Goal: Task Accomplishment & Management: Complete application form

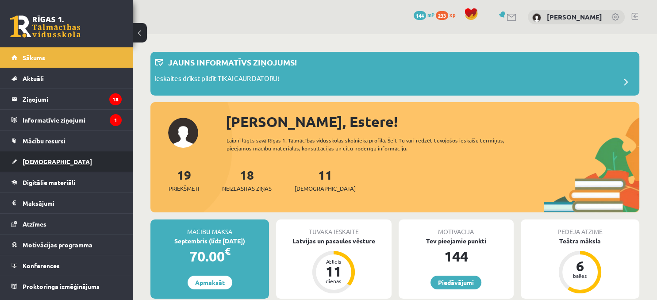
click at [29, 155] on link "[DEMOGRAPHIC_DATA]" at bounding box center [67, 161] width 110 height 20
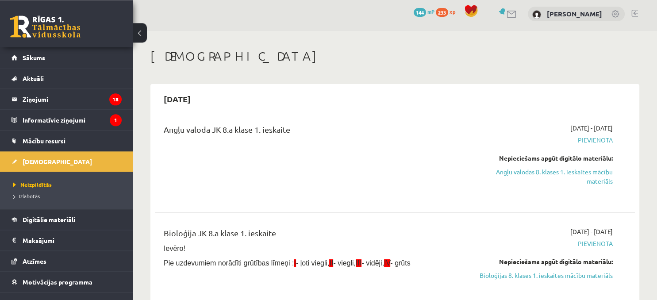
scroll to position [4, 0]
click at [574, 178] on link "Angļu valodas 8. klases 1. ieskaites mācību materiāls" at bounding box center [542, 176] width 141 height 19
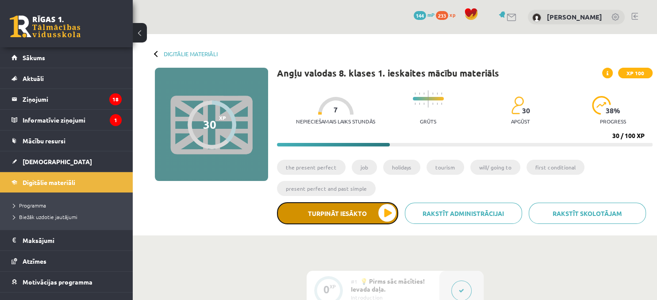
click at [339, 219] on button "Turpināt iesākto" at bounding box center [337, 213] width 121 height 22
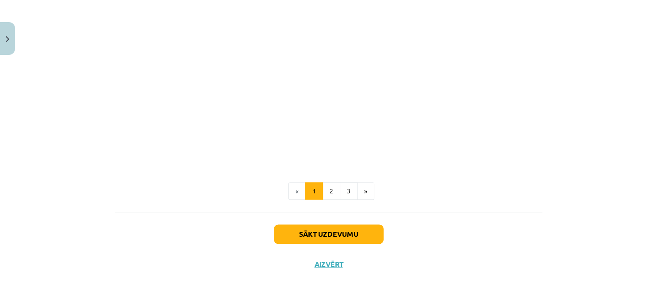
scroll to position [1062, 0]
click at [321, 242] on button "Sākt uzdevumu" at bounding box center [329, 233] width 110 height 19
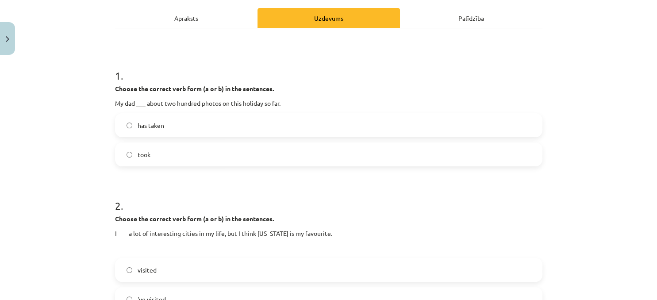
scroll to position [123, 0]
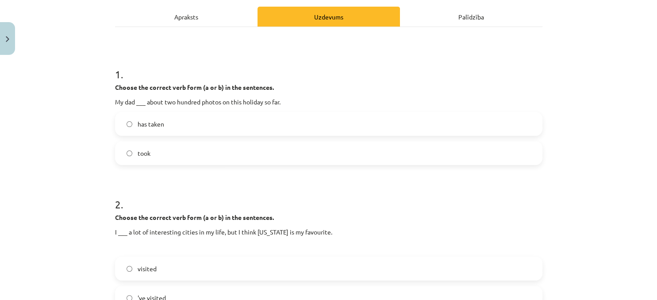
click at [150, 127] on span "has taken" at bounding box center [151, 123] width 27 height 9
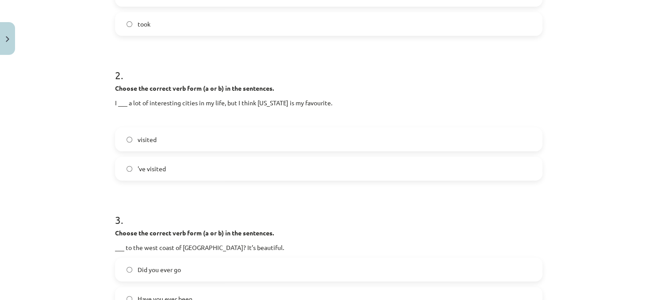
scroll to position [253, 0]
click at [181, 168] on label "'ve visited" at bounding box center [329, 168] width 426 height 22
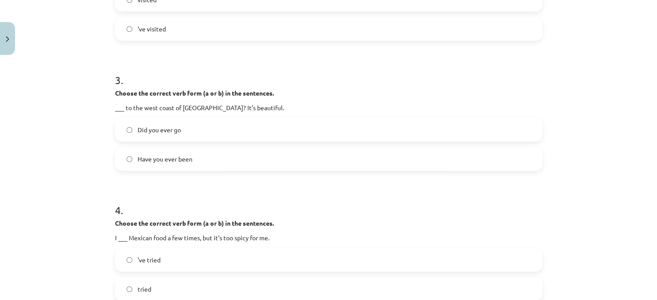
scroll to position [393, 0]
click at [162, 157] on span "Have you ever been" at bounding box center [165, 158] width 55 height 9
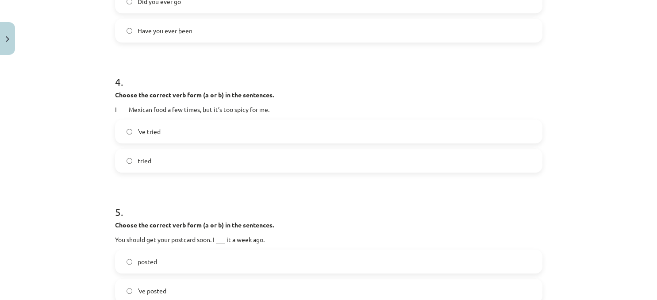
scroll to position [522, 0]
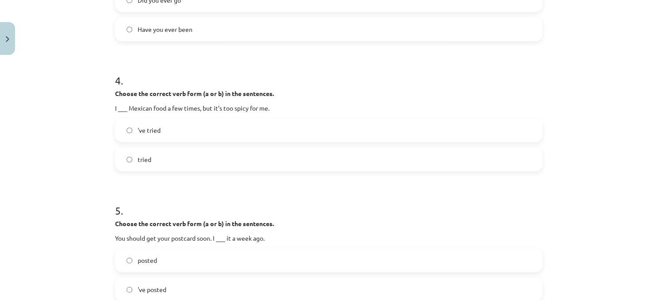
click at [163, 131] on label "'ve tried" at bounding box center [329, 130] width 426 height 22
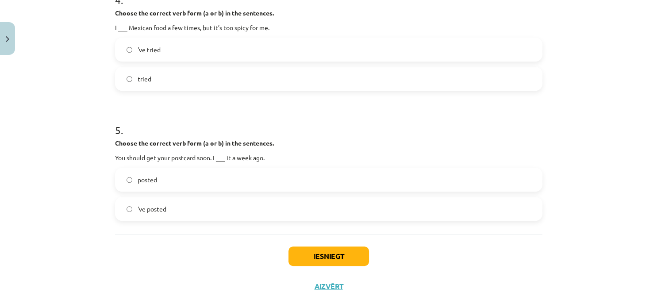
scroll to position [626, 0]
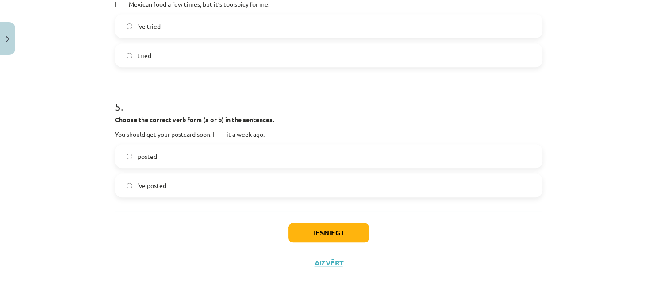
click at [139, 153] on span "posted" at bounding box center [147, 156] width 19 height 9
click at [317, 233] on button "Iesniegt" at bounding box center [329, 232] width 81 height 19
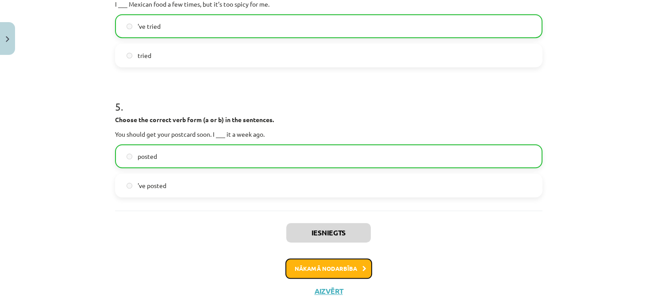
click at [322, 274] on button "Nākamā nodarbība" at bounding box center [328, 268] width 87 height 20
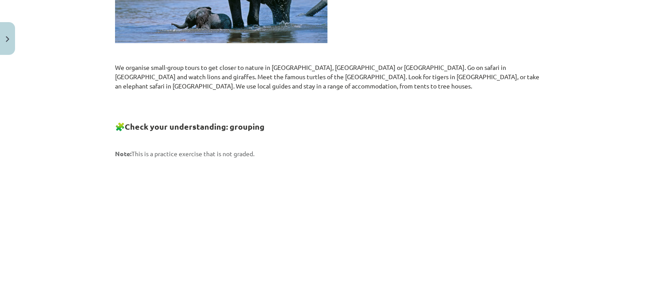
scroll to position [1271, 0]
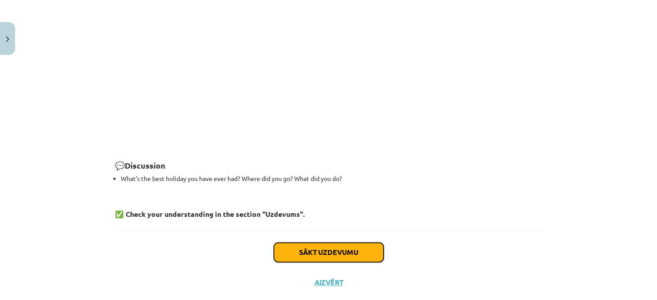
click at [311, 243] on button "Sākt uzdevumu" at bounding box center [329, 252] width 110 height 19
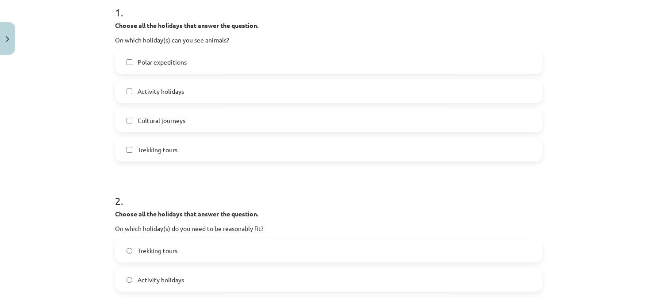
scroll to position [0, 0]
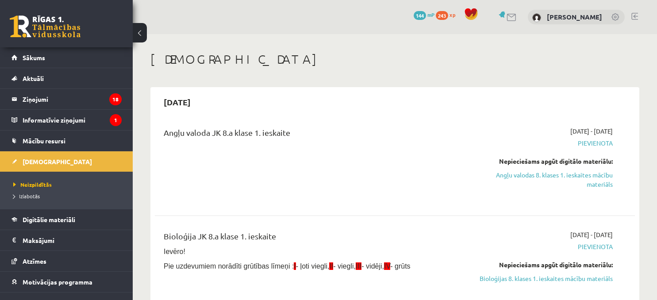
scroll to position [4, 0]
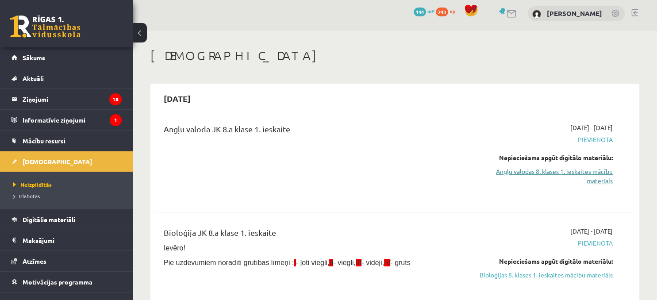
click at [512, 176] on link "Angļu valodas 8. klases 1. ieskaites mācību materiāls" at bounding box center [542, 176] width 141 height 19
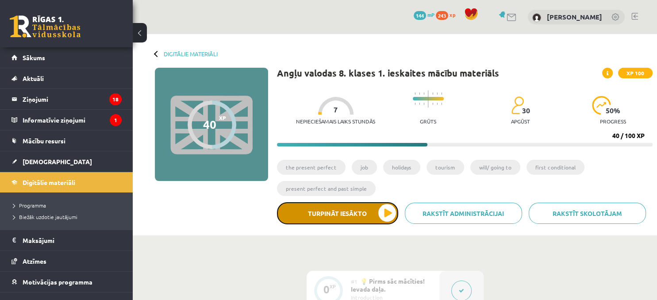
click at [318, 213] on button "Turpināt iesākto" at bounding box center [337, 213] width 121 height 22
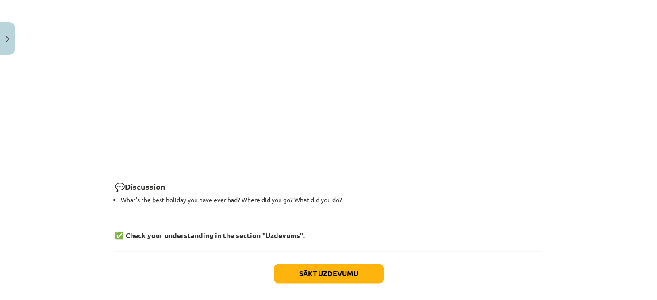
scroll to position [1269, 0]
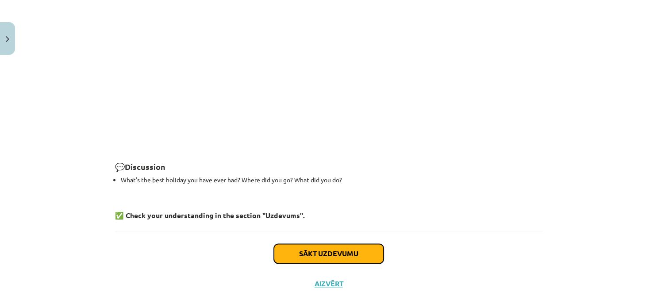
click at [317, 244] on button "Sākt uzdevumu" at bounding box center [329, 253] width 110 height 19
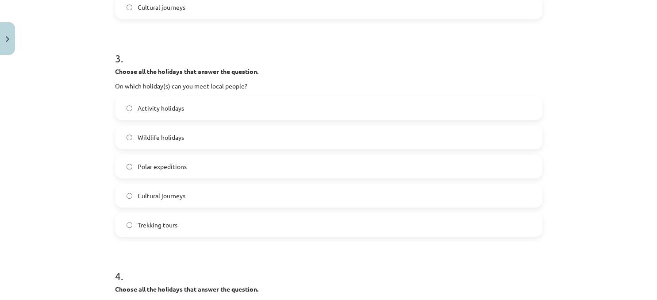
scroll to position [547, 0]
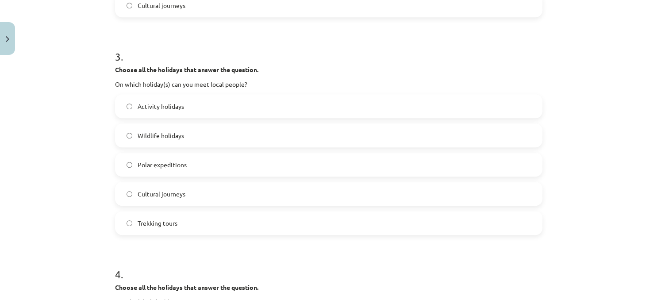
click at [144, 192] on span "Cultural journeys" at bounding box center [162, 193] width 48 height 9
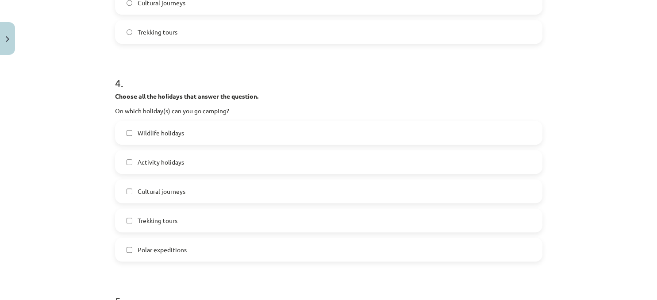
scroll to position [739, 0]
click at [166, 219] on span "Trekking tours" at bounding box center [158, 220] width 40 height 9
click at [146, 251] on span "Polar expeditions" at bounding box center [162, 249] width 49 height 9
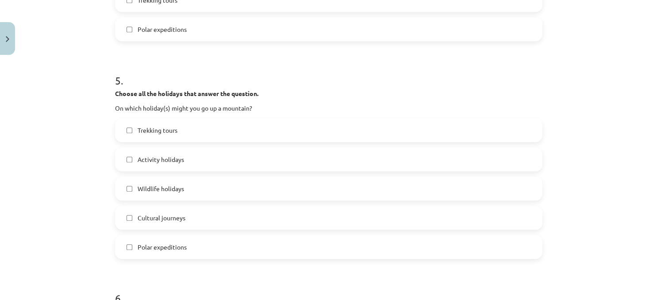
scroll to position [959, 0]
click at [126, 186] on label "Wildlife holidays" at bounding box center [329, 188] width 426 height 22
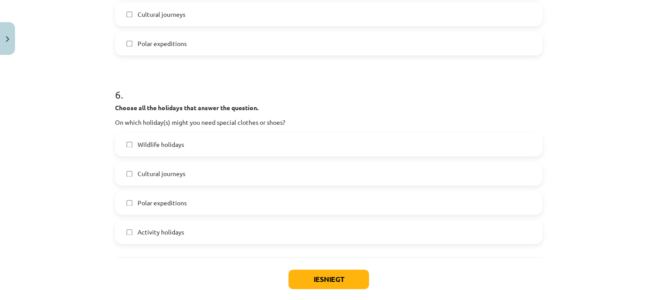
scroll to position [1169, 0]
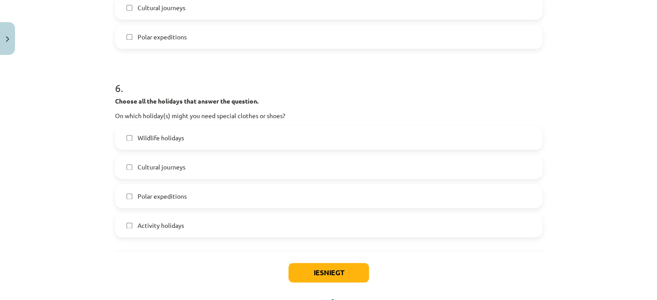
click at [132, 135] on label "Wildlife holidays" at bounding box center [329, 138] width 426 height 22
click at [334, 274] on button "Iesniegt" at bounding box center [329, 272] width 81 height 19
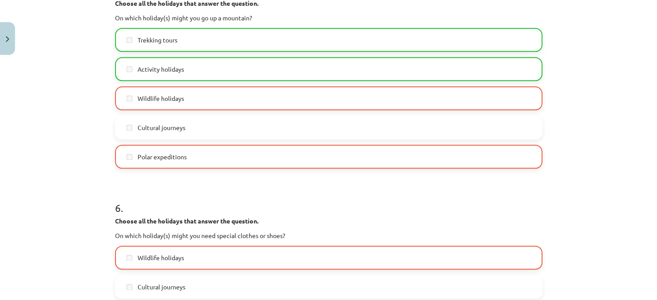
scroll to position [1237, 0]
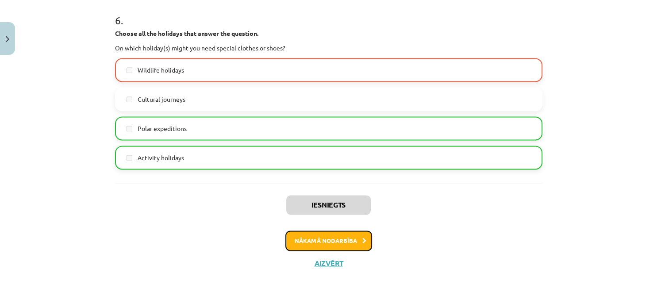
click at [333, 237] on button "Nākamā nodarbība" at bounding box center [328, 241] width 87 height 20
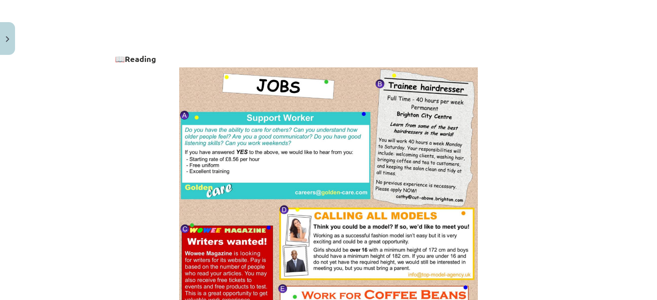
scroll to position [413, 0]
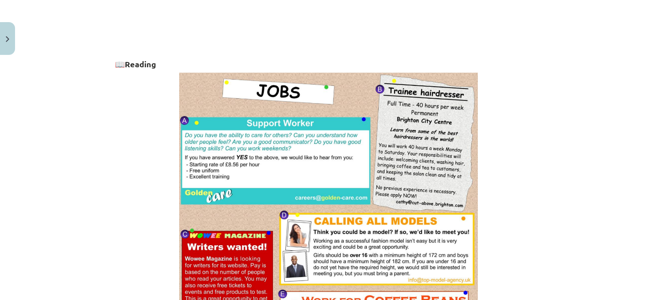
copy defs
drag, startPoint x: 554, startPoint y: 231, endPoint x: 555, endPoint y: 219, distance: 12.0
click at [554, 229] on div "Mācību tēma: Angļu valodas 8. klases 1. ieskaites mācību materiāls #6 📖 Topic 5…" at bounding box center [328, 150] width 657 height 300
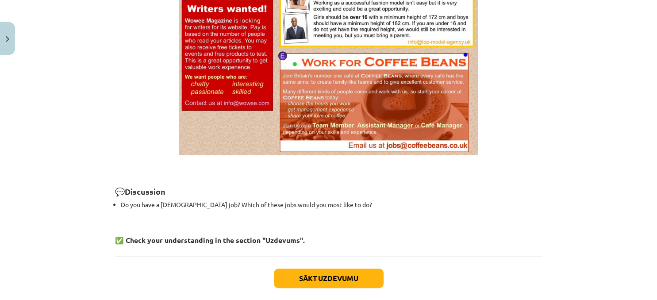
scroll to position [655, 0]
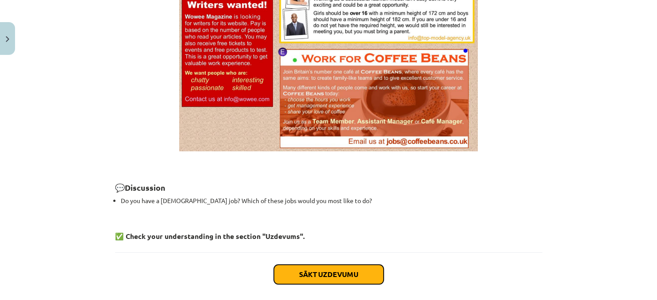
click at [312, 275] on button "Sākt uzdevumu" at bounding box center [329, 274] width 110 height 19
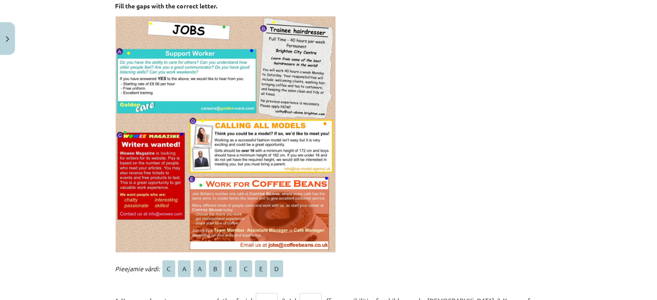
scroll to position [264, 0]
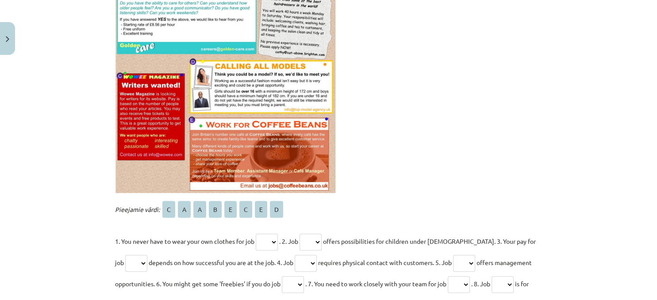
click at [256, 234] on select "* * * * * * * *" at bounding box center [267, 242] width 22 height 17
select select "*"
click option "*" at bounding box center [0, 0] width 0 height 0
click at [580, 284] on div "Mācību tēma: Angļu valodas 8. klases 1. ieskaites mācību materiāls #6 📖 Topic 5…" at bounding box center [328, 150] width 657 height 300
click at [580, 285] on div "Mācību tēma: Angļu valodas 8. klases 1. ieskaites mācību materiāls #6 📖 Topic 5…" at bounding box center [328, 150] width 657 height 300
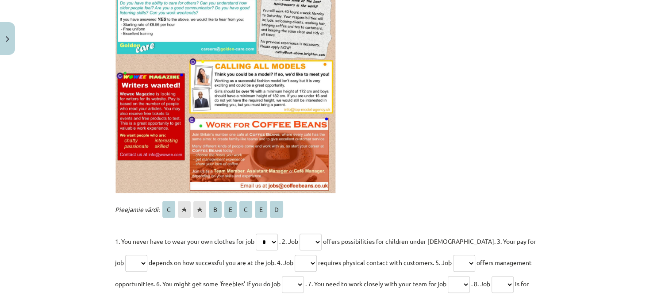
click at [186, 212] on span "A" at bounding box center [184, 209] width 13 height 17
click at [300, 234] on select "* * * * * * * *" at bounding box center [311, 242] width 22 height 17
select select "*"
click option "*" at bounding box center [0, 0] width 0 height 0
click at [125, 255] on select "* * * * * * * *" at bounding box center [136, 263] width 22 height 17
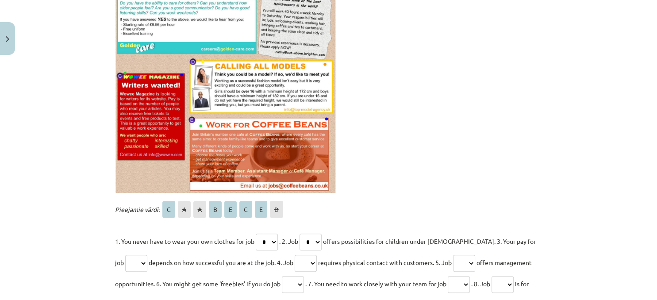
select select "*"
click option "*" at bounding box center [0, 0] width 0 height 0
click at [295, 255] on select "* * * * * * * *" at bounding box center [306, 263] width 22 height 17
select select "*"
click option "*" at bounding box center [0, 0] width 0 height 0
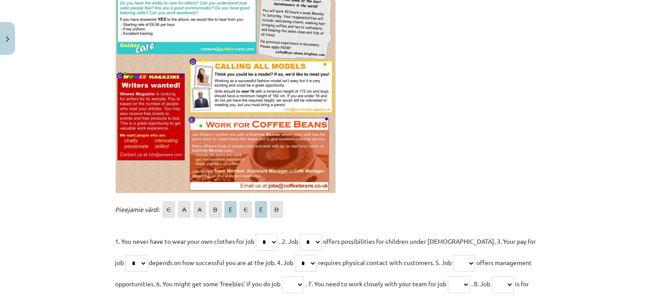
click at [453, 255] on select "* * * * * * * *" at bounding box center [464, 263] width 22 height 17
select select "*"
click option "*" at bounding box center [0, 0] width 0 height 0
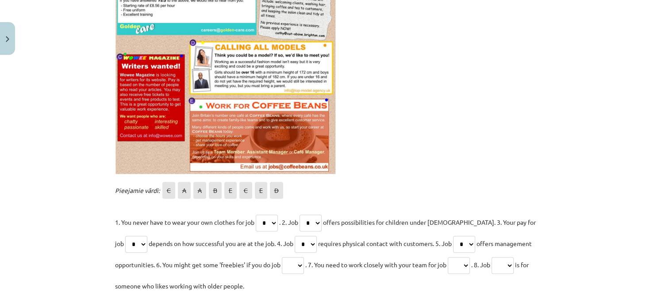
scroll to position [345, 0]
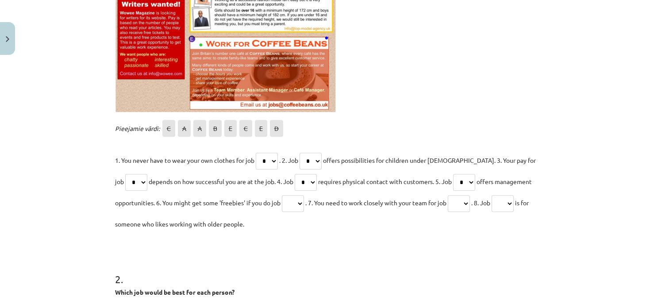
click at [282, 195] on select "* * * * * * * *" at bounding box center [293, 203] width 22 height 17
click at [304, 201] on select "* * * * * * * *" at bounding box center [293, 203] width 22 height 17
click at [290, 202] on select "* * * * * * * *" at bounding box center [293, 203] width 22 height 17
click at [282, 195] on select "* * * * * * * *" at bounding box center [293, 203] width 22 height 17
select select "*"
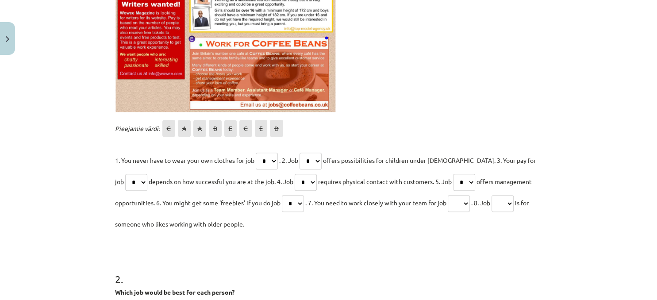
click option "*" at bounding box center [0, 0] width 0 height 0
click at [448, 195] on select "* * * * * * * *" at bounding box center [459, 203] width 22 height 17
select select "*"
click option "*" at bounding box center [0, 0] width 0 height 0
click at [448, 195] on select "* * * * * * * *" at bounding box center [459, 203] width 22 height 17
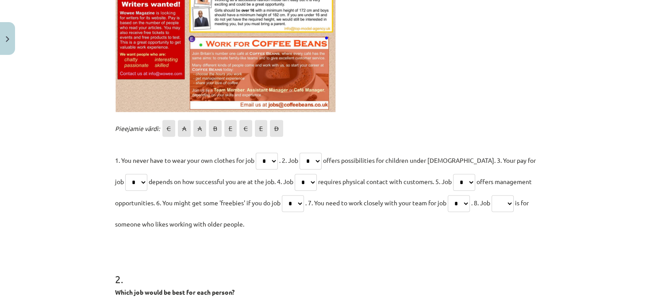
click at [492, 195] on select "* * * * * * * *" at bounding box center [503, 203] width 22 height 17
select select "*"
click option "*" at bounding box center [0, 0] width 0 height 0
click at [448, 195] on select "* * * * * * * *" at bounding box center [459, 203] width 22 height 17
select select "*"
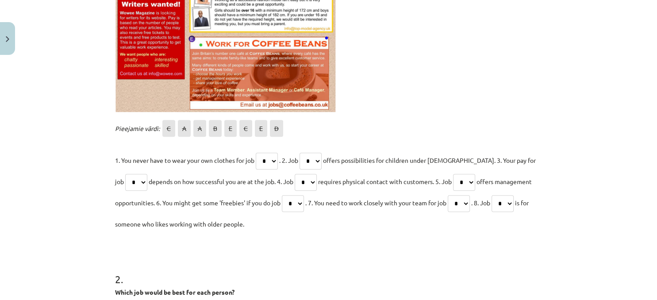
click option "*" at bounding box center [0, 0] width 0 height 0
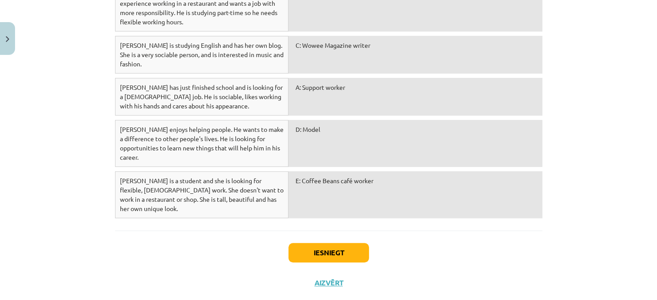
scroll to position [542, 0]
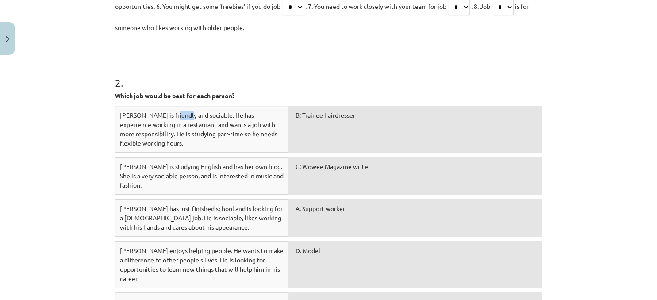
drag, startPoint x: 185, startPoint y: 118, endPoint x: 140, endPoint y: 102, distance: 47.5
click at [169, 111] on div "[PERSON_NAME] is friendly and sociable. He has experience working in a restaura…" at bounding box center [202, 129] width 174 height 47
click at [77, 125] on div "Mācību tēma: Angļu valodas 8. klases 1. ieskaites mācību materiāls #6 📖 Topic 5…" at bounding box center [328, 150] width 657 height 300
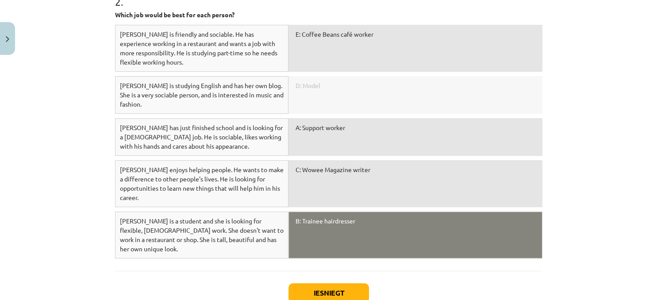
click at [332, 215] on div "B: Trainee hairdresser" at bounding box center [416, 235] width 254 height 47
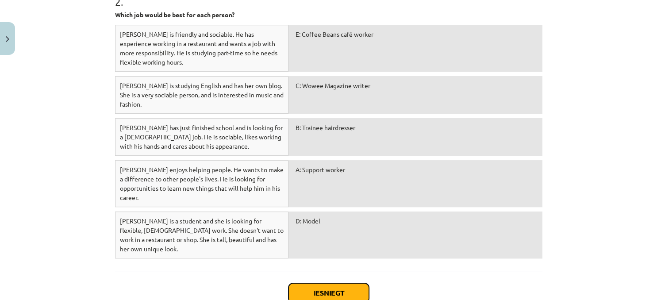
click at [326, 283] on button "Iesniegt" at bounding box center [329, 292] width 81 height 19
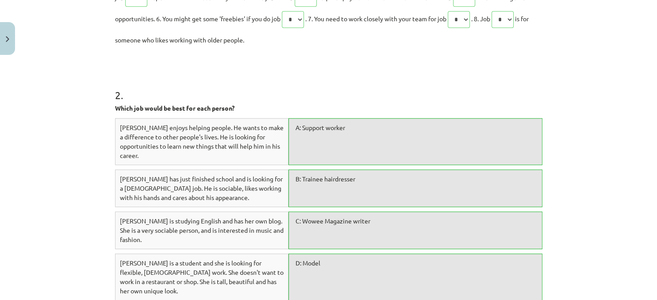
scroll to position [691, 0]
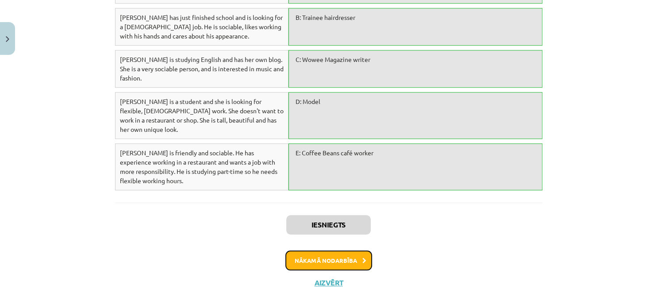
click at [321, 250] on button "Nākamā nodarbība" at bounding box center [328, 260] width 87 height 20
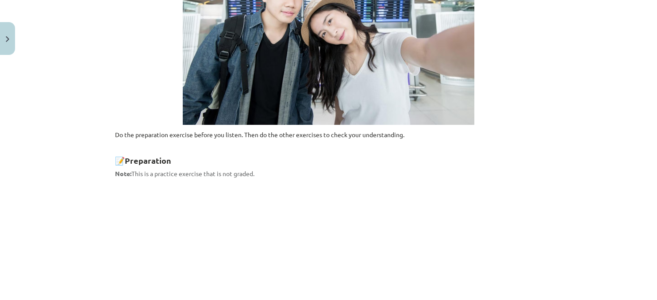
scroll to position [0, 0]
